Goal: Register for event/course

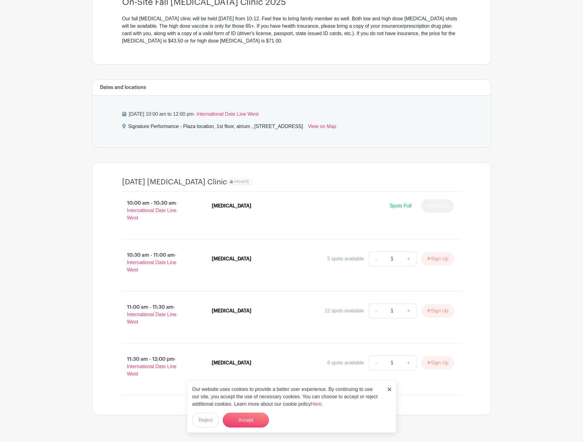
scroll to position [200, 0]
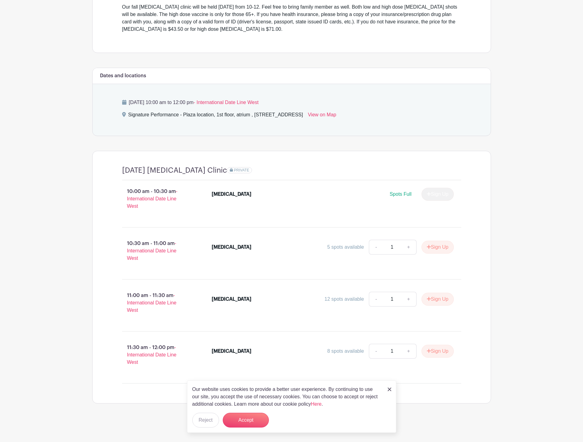
click at [76, 205] on main "Log In Sign Up for Free [PERSON_NAME]'s Events 2025 [MEDICAL_DATA] Clinic - [DA…" at bounding box center [291, 121] width 583 height 642
click at [244, 417] on button "Accept" at bounding box center [246, 419] width 46 height 15
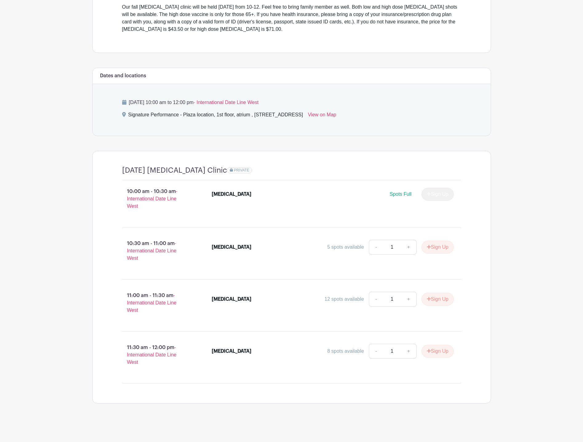
click at [57, 236] on main "Log In Sign Up for Free [PERSON_NAME]'s Events 2025 [MEDICAL_DATA] Clinic - [DA…" at bounding box center [291, 121] width 583 height 642
click at [554, 135] on main "Log In Sign Up for Free [PERSON_NAME]'s Events 2025 [MEDICAL_DATA] Clinic - [DA…" at bounding box center [291, 121] width 583 height 642
click at [57, 148] on main "Log In Sign Up for Free [PERSON_NAME]'s Events 2025 [MEDICAL_DATA] Clinic - [DA…" at bounding box center [291, 121] width 583 height 642
click at [529, 145] on main "Log In Sign Up for Free [PERSON_NAME]'s Events 2025 [MEDICAL_DATA] Clinic - [DA…" at bounding box center [291, 121] width 583 height 642
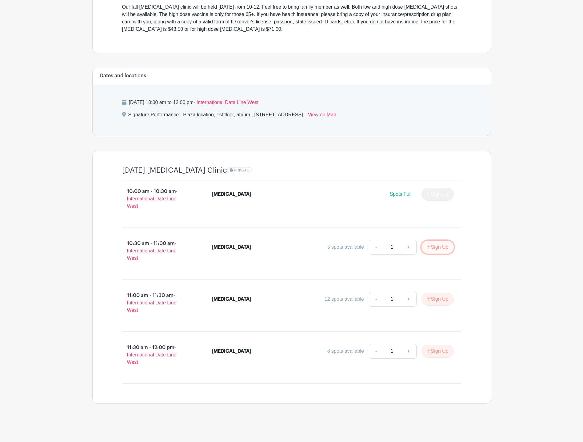
click at [440, 244] on button "Sign Up" at bounding box center [437, 246] width 32 height 13
click at [465, 423] on link "Review & Confirm Signups" at bounding box center [454, 425] width 71 height 15
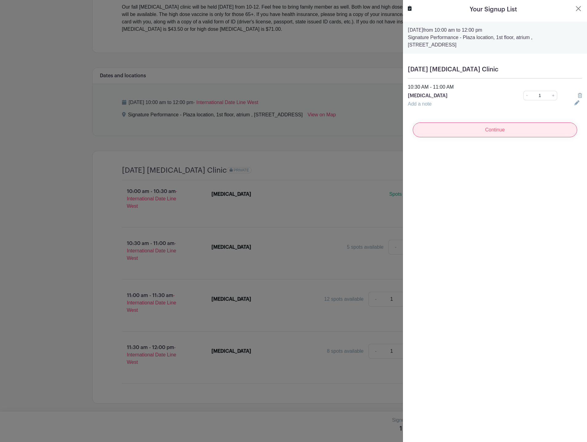
click at [494, 133] on input "Continue" at bounding box center [495, 129] width 165 height 15
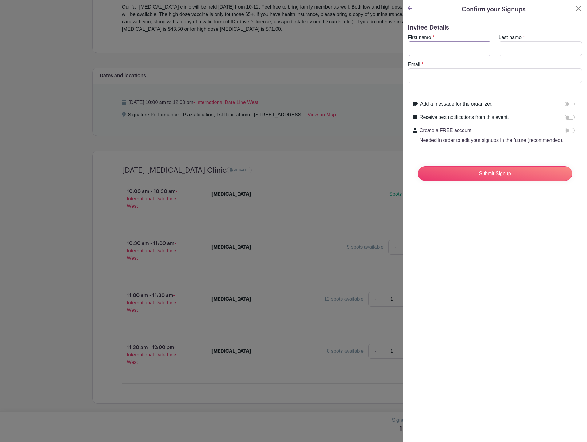
click at [454, 47] on input "First name" at bounding box center [450, 48] width 84 height 15
type input "Thea"
type input "a"
type input "Albrecht"
click at [492, 220] on div "Confirm your Signups Invitee Details First name * Thea Last name * Albrecht Ema…" at bounding box center [495, 221] width 185 height 442
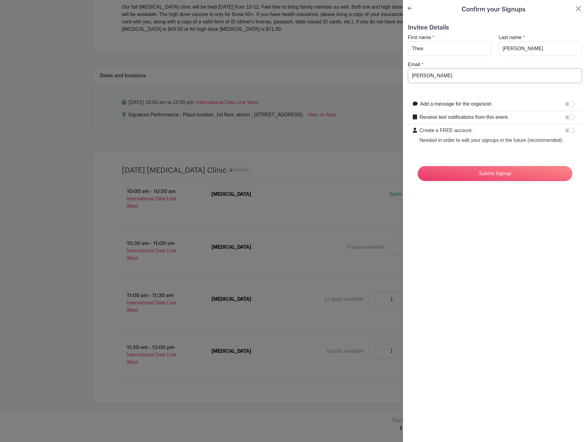
click at [451, 72] on input "t.albrecht" at bounding box center [495, 75] width 174 height 15
click at [449, 74] on input "t.albrecht" at bounding box center [495, 75] width 174 height 15
type input "t.albrecht1357@gmail.com"
click at [504, 243] on div "Confirm your Signups Invitee Details First name * Thea Last name * Albrecht Ema…" at bounding box center [495, 221] width 185 height 442
click at [512, 235] on div "Confirm your Signups Invitee Details First name * Thea Last name * Albrecht Ema…" at bounding box center [495, 221] width 185 height 442
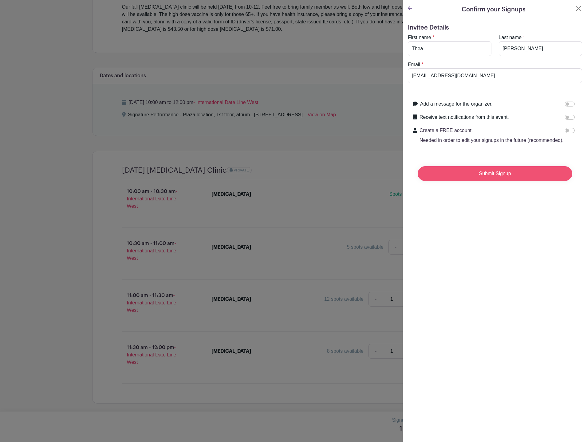
click at [500, 181] on input "Submit Signup" at bounding box center [495, 173] width 155 height 15
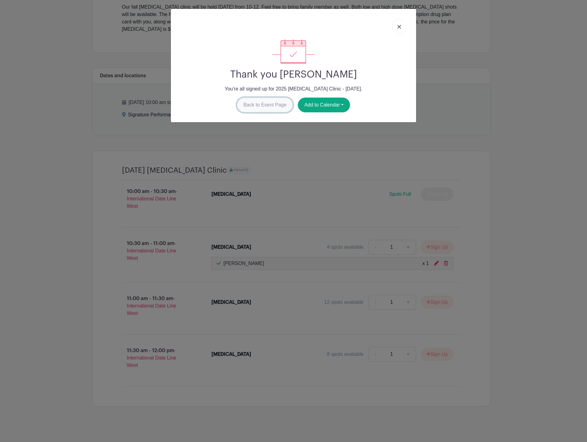
click at [275, 105] on link "Back to Event Page" at bounding box center [265, 104] width 56 height 15
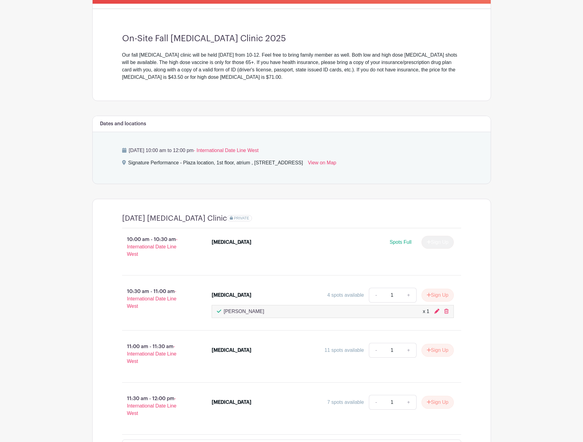
scroll to position [164, 0]
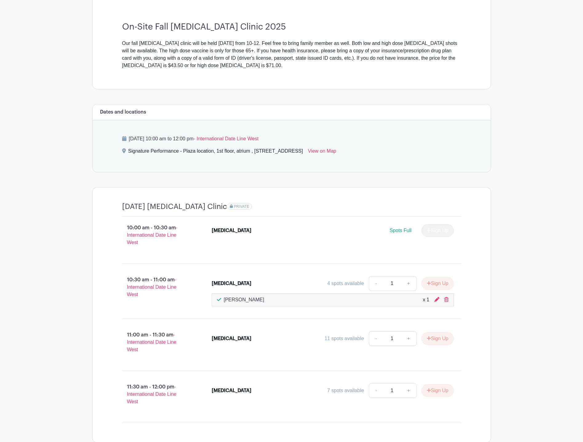
drag, startPoint x: 447, startPoint y: 300, endPoint x: 324, endPoint y: 21, distance: 304.0
click at [447, 300] on icon at bounding box center [446, 299] width 4 height 5
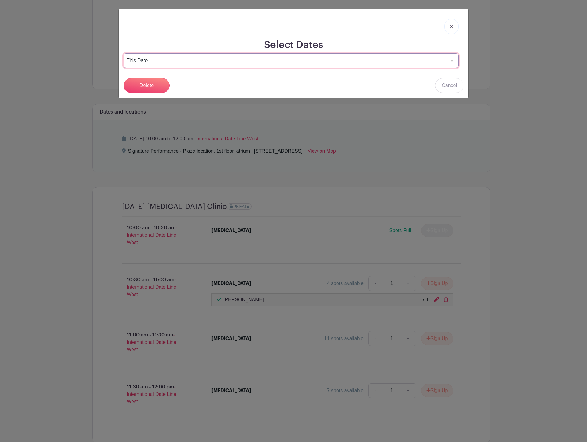
click at [268, 59] on select "This Date Select Dates" at bounding box center [291, 60] width 335 height 15
click at [124, 53] on select "This Date Select Dates" at bounding box center [291, 60] width 335 height 15
click at [131, 84] on input "Delete" at bounding box center [147, 85] width 46 height 15
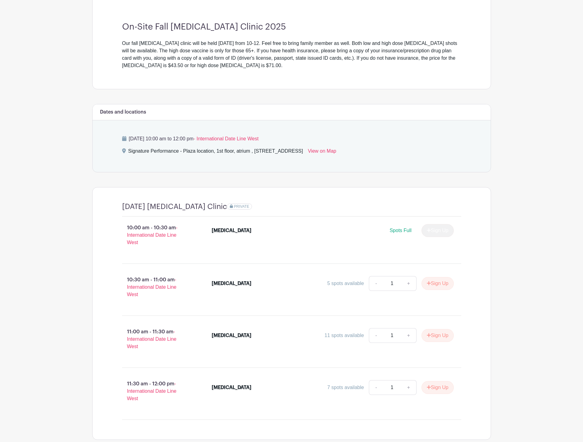
click at [532, 131] on main "Log In Sign Up for Free [PERSON_NAME]'s Events 2025 [MEDICAL_DATA] Clinic - [DA…" at bounding box center [291, 157] width 583 height 642
